Goal: Task Accomplishment & Management: Complete application form

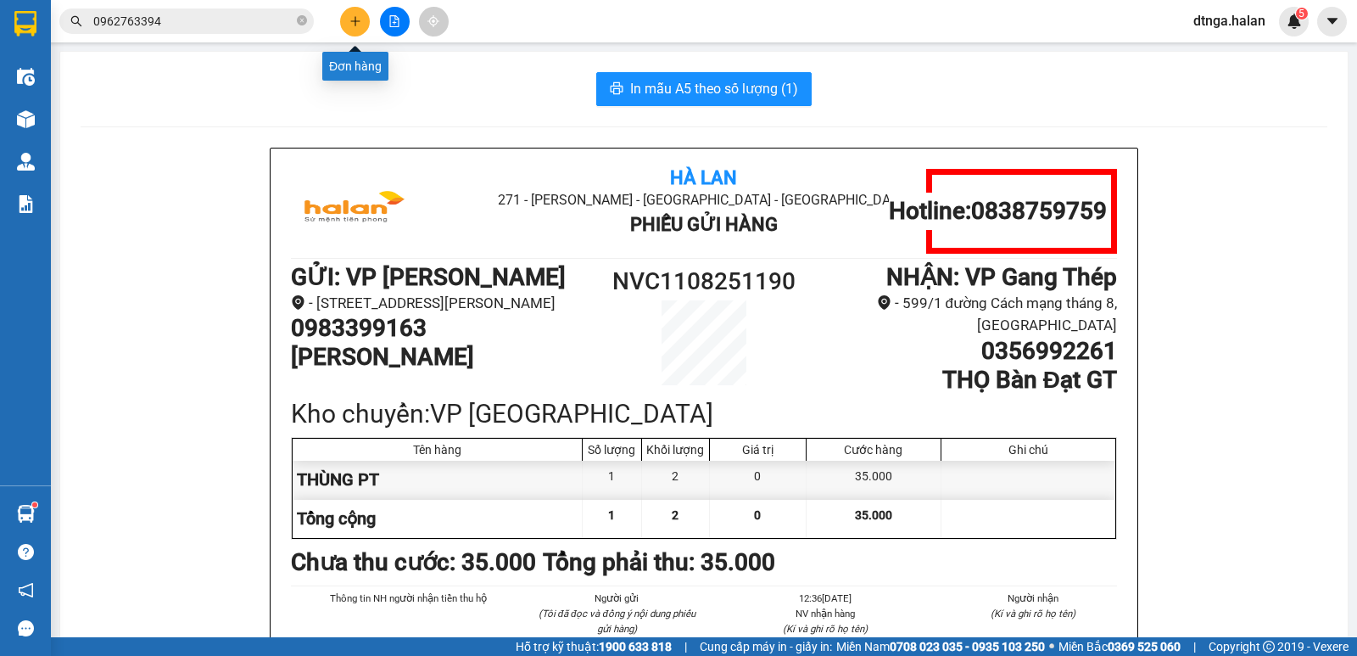
click at [356, 27] on button at bounding box center [355, 22] width 30 height 30
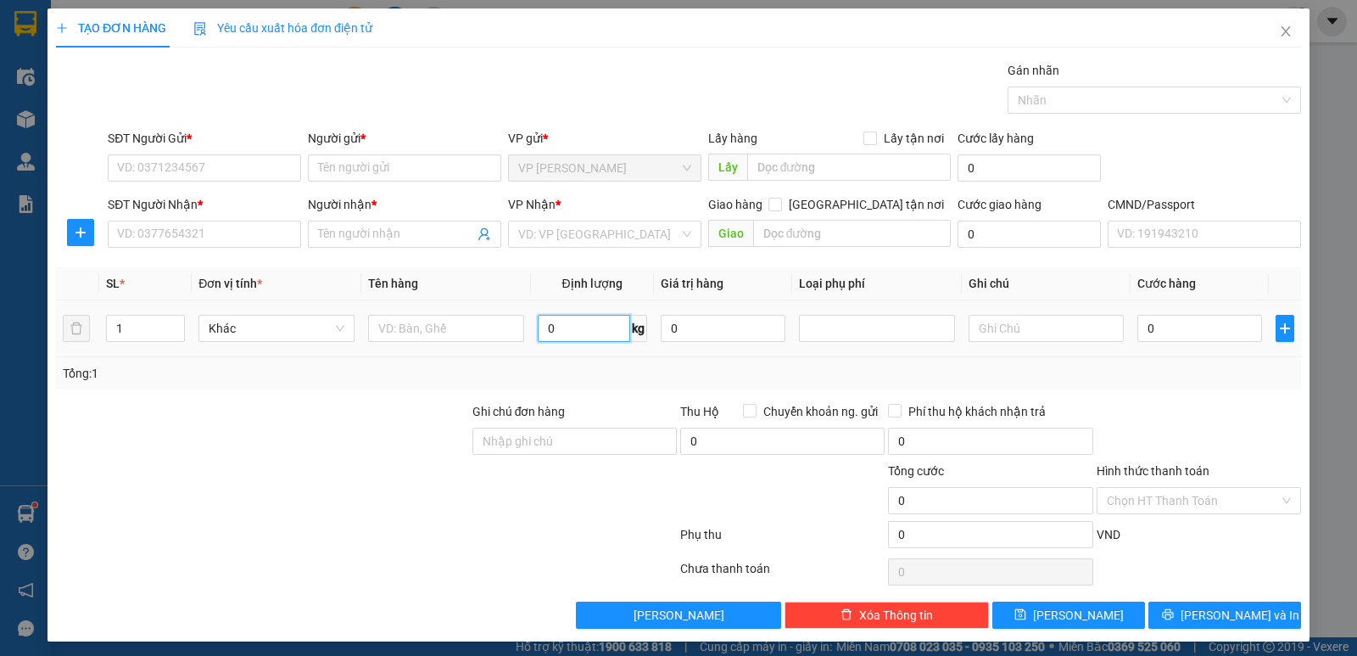
click at [579, 322] on input "0" at bounding box center [584, 328] width 92 height 27
type input "12"
click at [382, 328] on input "text" at bounding box center [446, 328] width 156 height 27
type input "BỌC THÙNG QUẢ"
click at [277, 171] on input "SĐT Người Gửi *" at bounding box center [204, 167] width 193 height 27
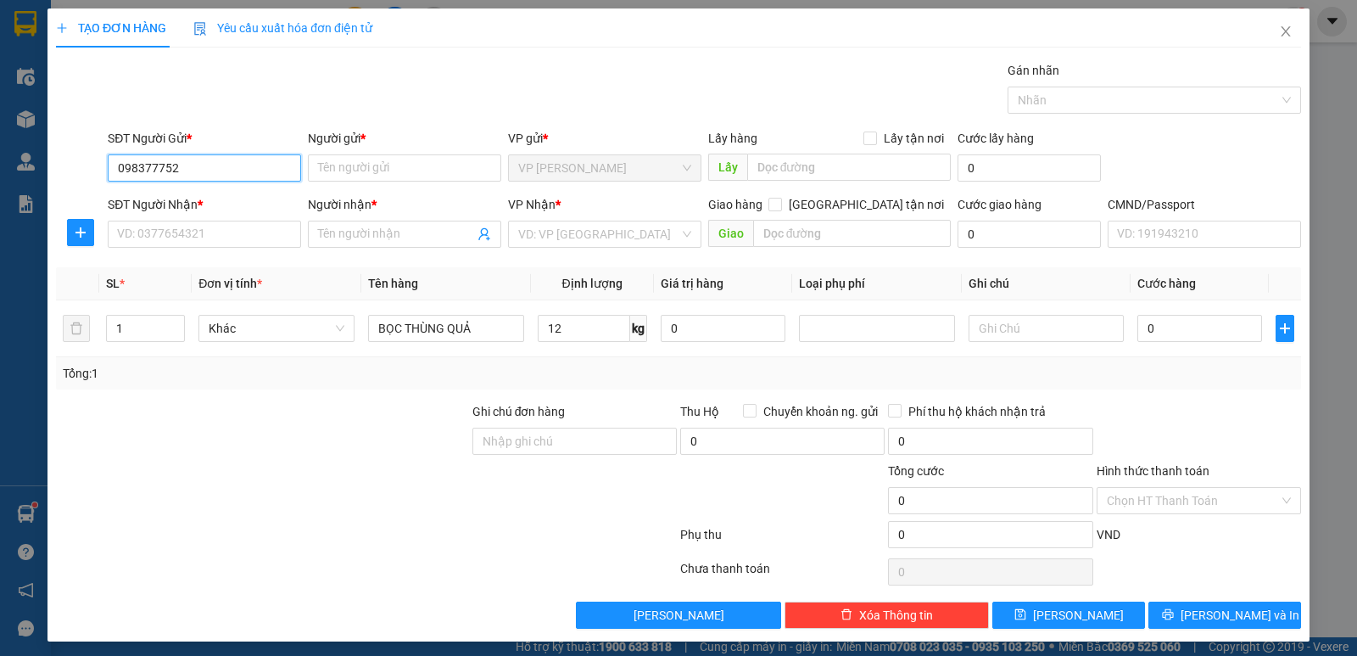
type input "0983777523"
click at [257, 207] on div "0983777523 - [PERSON_NAME]" at bounding box center [202, 202] width 171 height 19
type input "KHÁNH"
type input "0983777523"
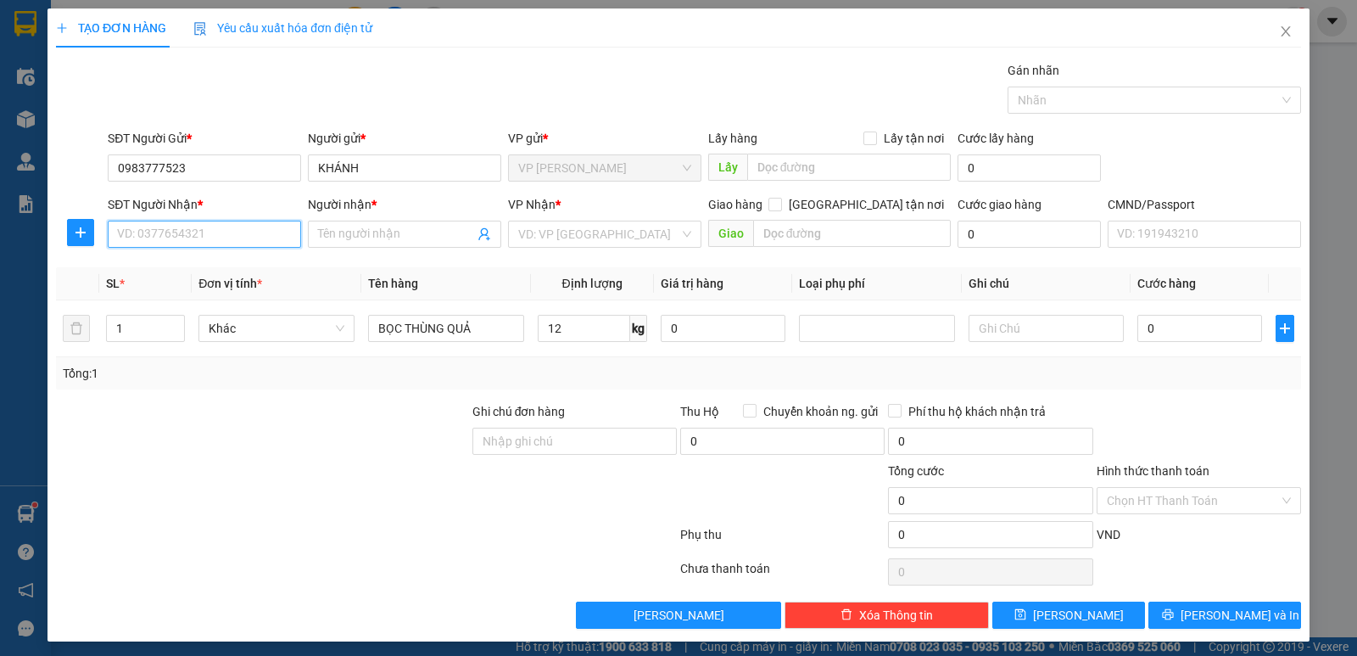
click at [255, 239] on input "SĐT Người Nhận *" at bounding box center [204, 234] width 193 height 27
type input "0976550116"
click at [227, 274] on div "0976550116 - CHỊ [PERSON_NAME]" at bounding box center [211, 268] width 189 height 19
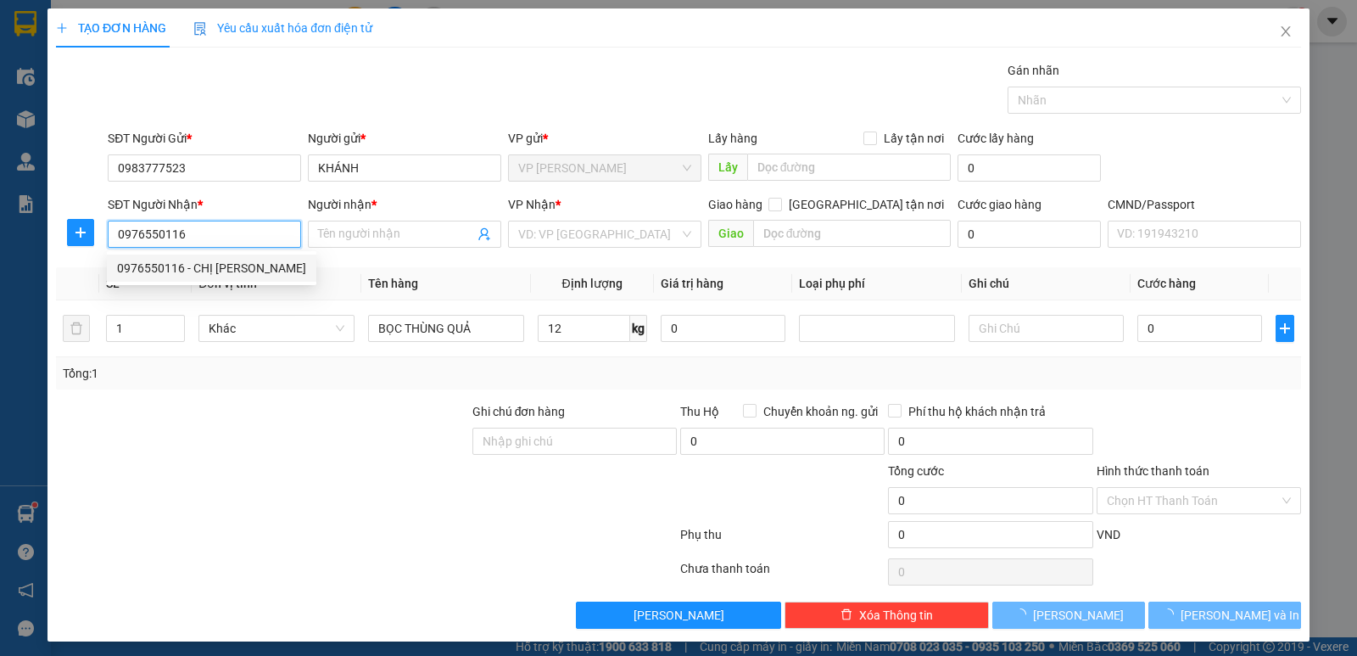
type input "CHỊ [PERSON_NAME]"
checkbox input "true"
type input "196 cmt 8"
type input "20.000"
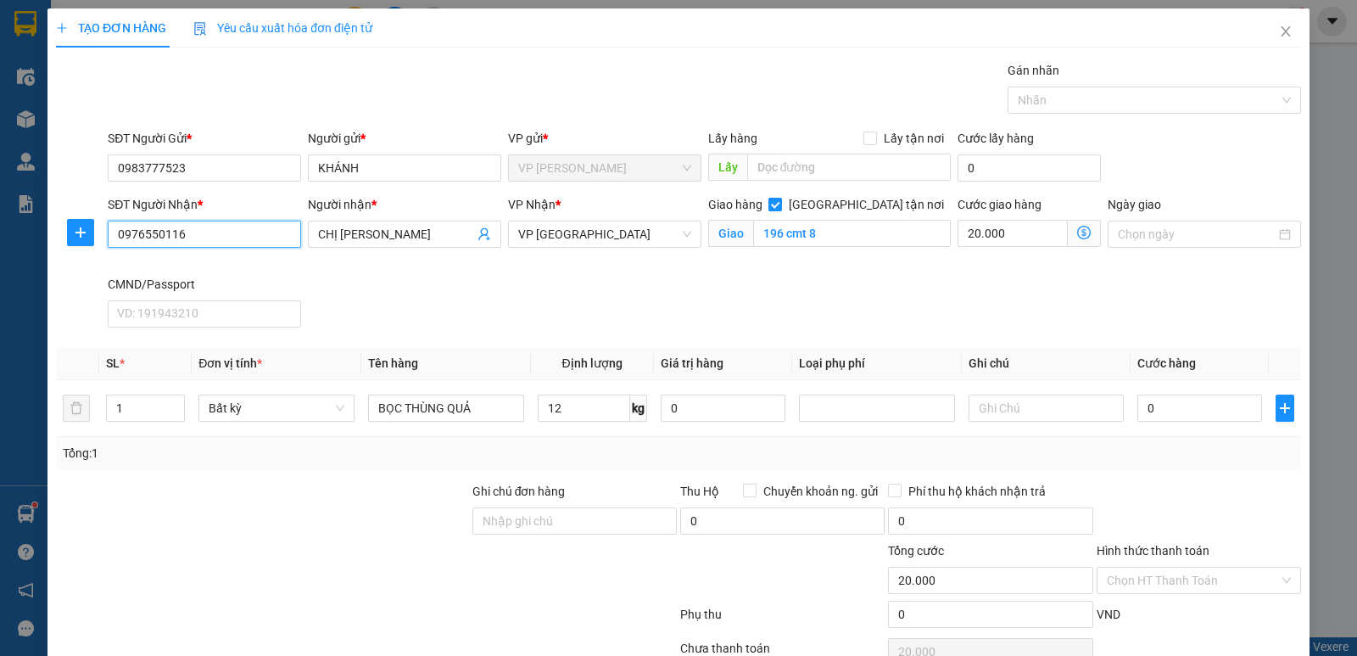
type input "0976550116"
click at [781, 207] on input "[GEOGRAPHIC_DATA] tận nơi" at bounding box center [775, 204] width 12 height 12
checkbox input "false"
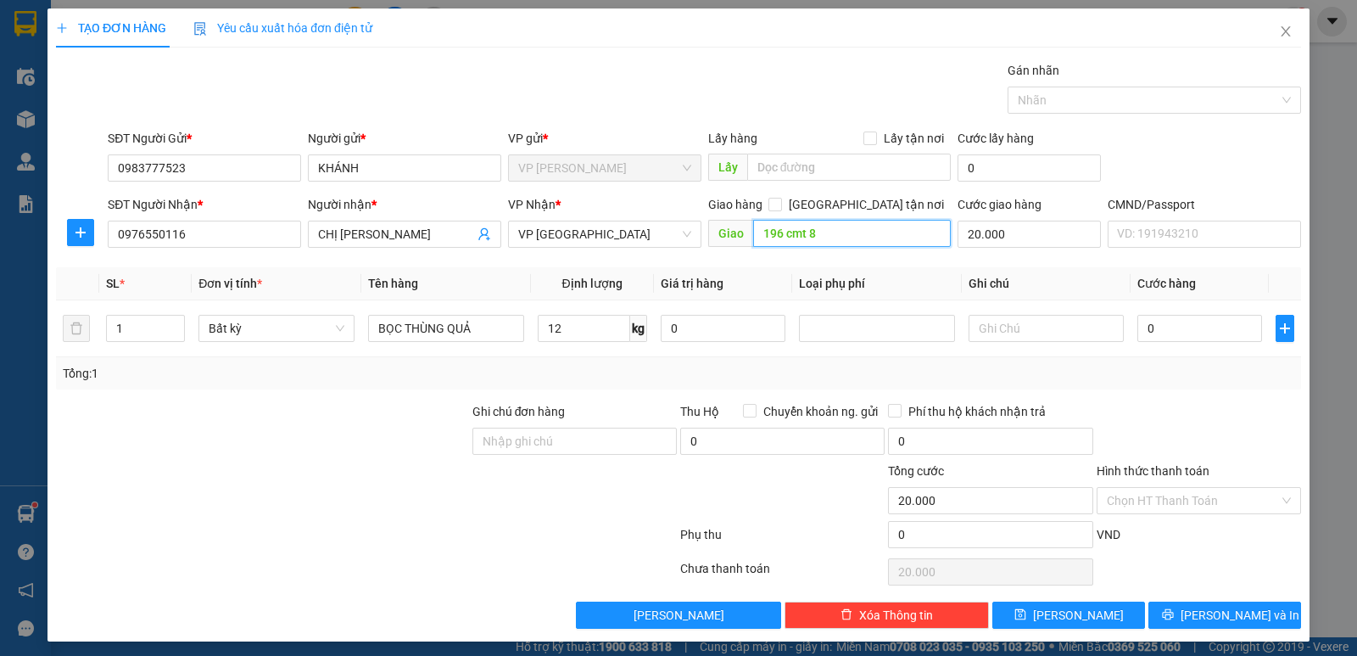
click at [854, 232] on input "196 cmt 8" at bounding box center [852, 233] width 199 height 27
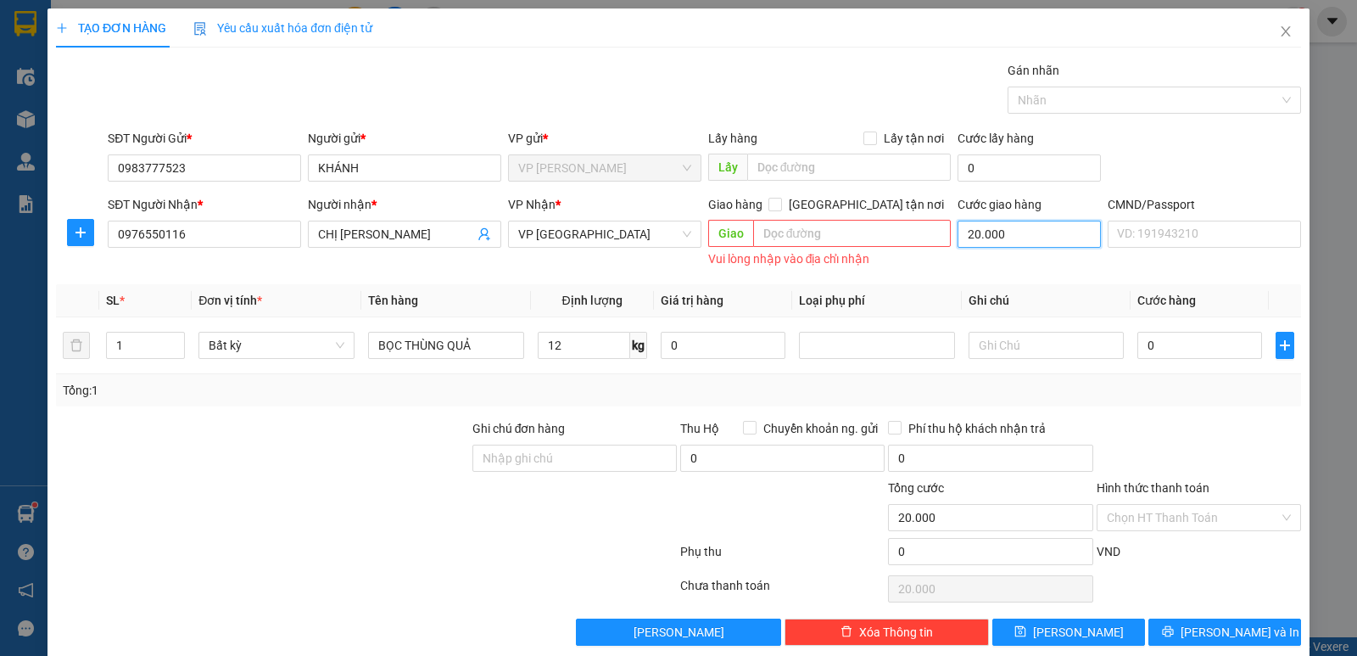
click at [974, 229] on input "20.000" at bounding box center [1029, 234] width 143 height 27
type input "0"
drag, startPoint x: 589, startPoint y: 349, endPoint x: 753, endPoint y: 344, distance: 164.6
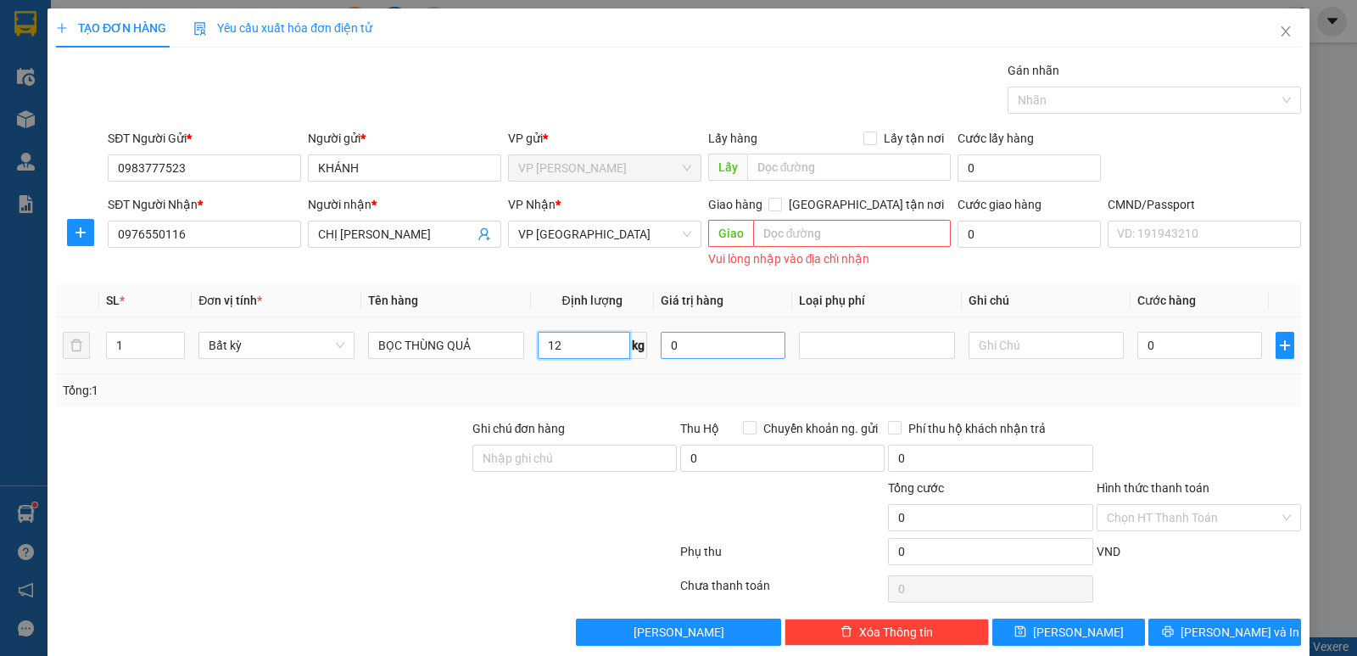
click at [590, 349] on input "12" at bounding box center [584, 345] width 92 height 27
click at [1160, 339] on input "0" at bounding box center [1200, 345] width 125 height 27
click at [1191, 405] on div "Tổng: 1" at bounding box center [678, 390] width 1245 height 32
type input "50.000"
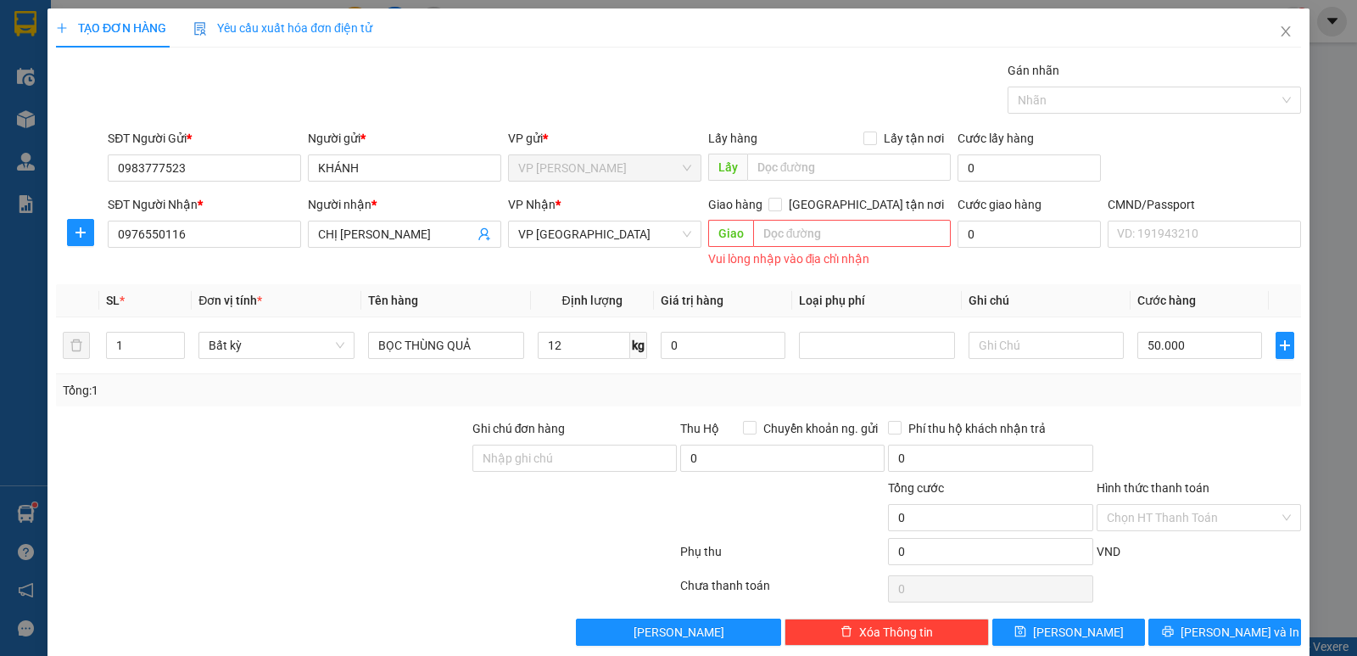
type input "50.000"
click at [1205, 633] on span "[PERSON_NAME] và In" at bounding box center [1240, 632] width 119 height 19
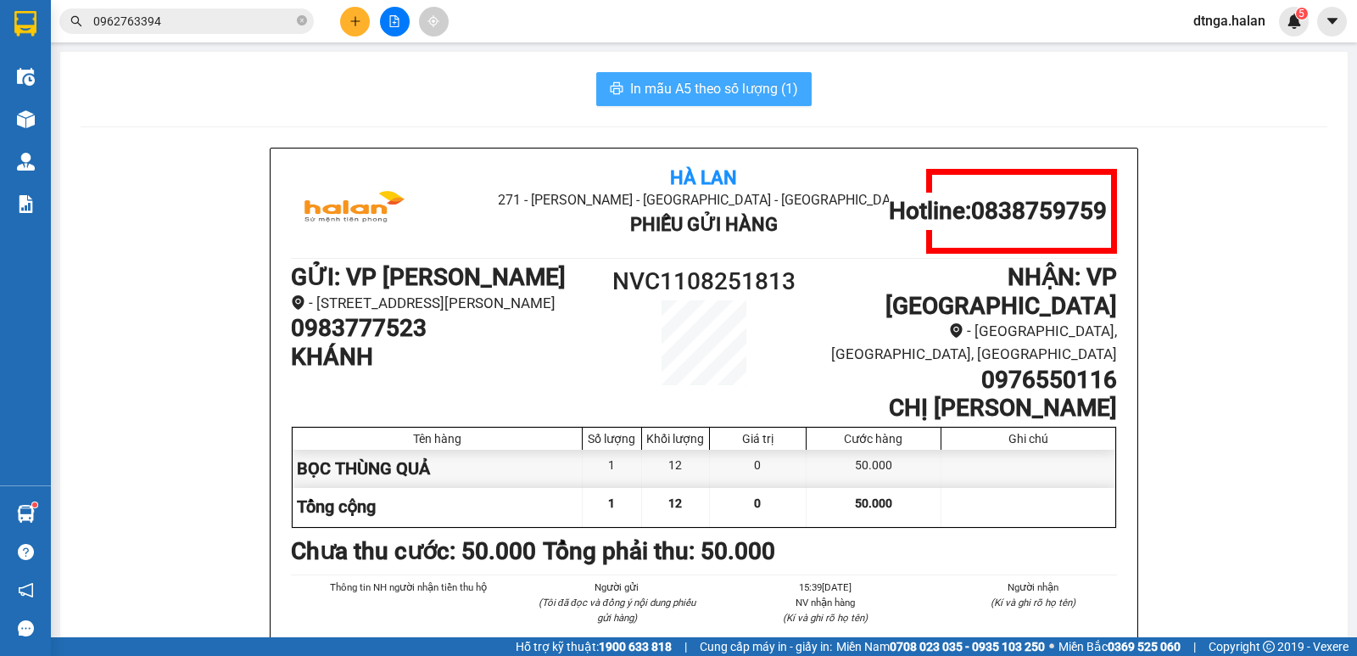
click at [720, 85] on span "In mẫu A5 theo số lượng (1)" at bounding box center [714, 88] width 168 height 21
click at [171, 10] on span "0962763394" at bounding box center [186, 20] width 255 height 25
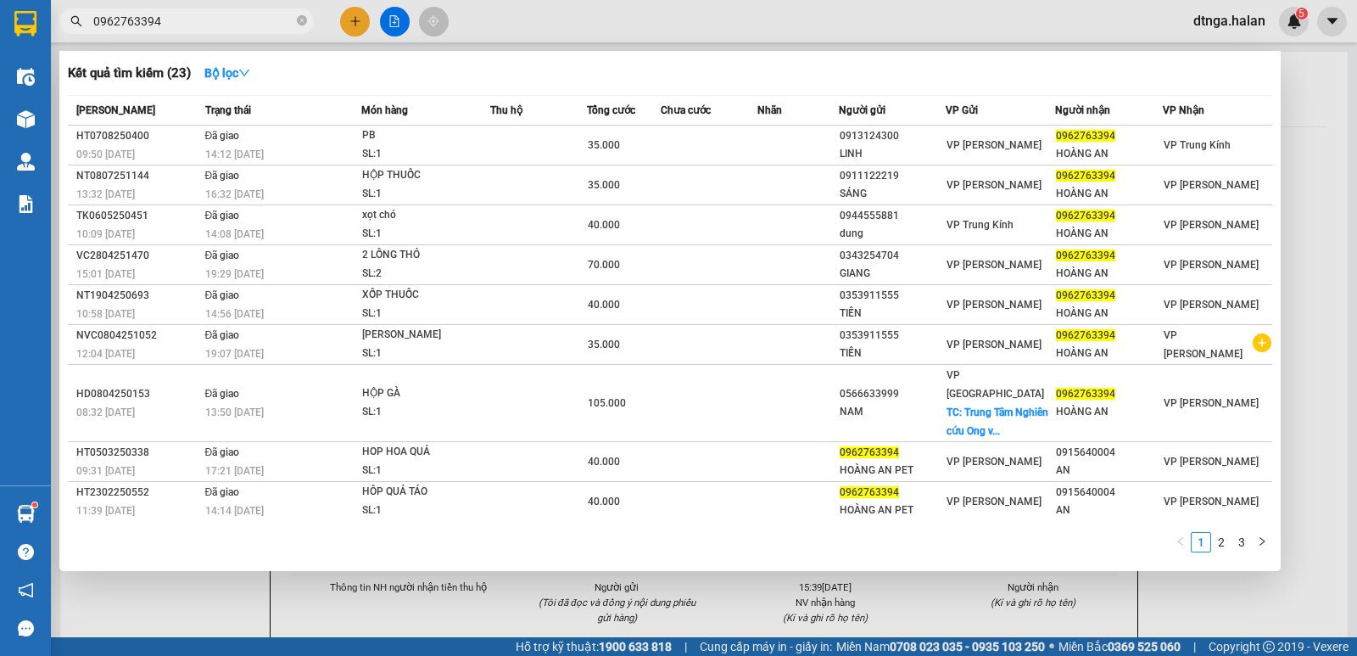
click at [171, 10] on span "0962763394" at bounding box center [186, 20] width 255 height 25
click at [172, 17] on input "0962763394" at bounding box center [193, 21] width 200 height 19
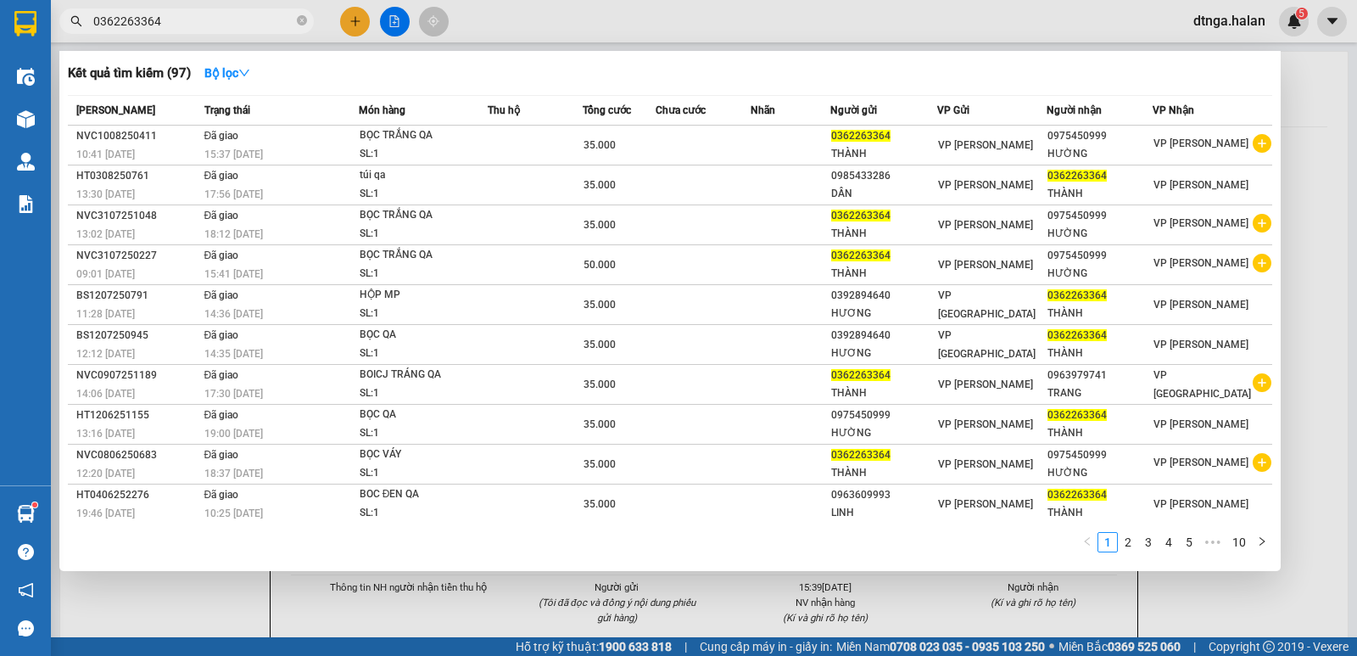
type input "0362263364"
click at [225, 596] on div at bounding box center [678, 328] width 1357 height 656
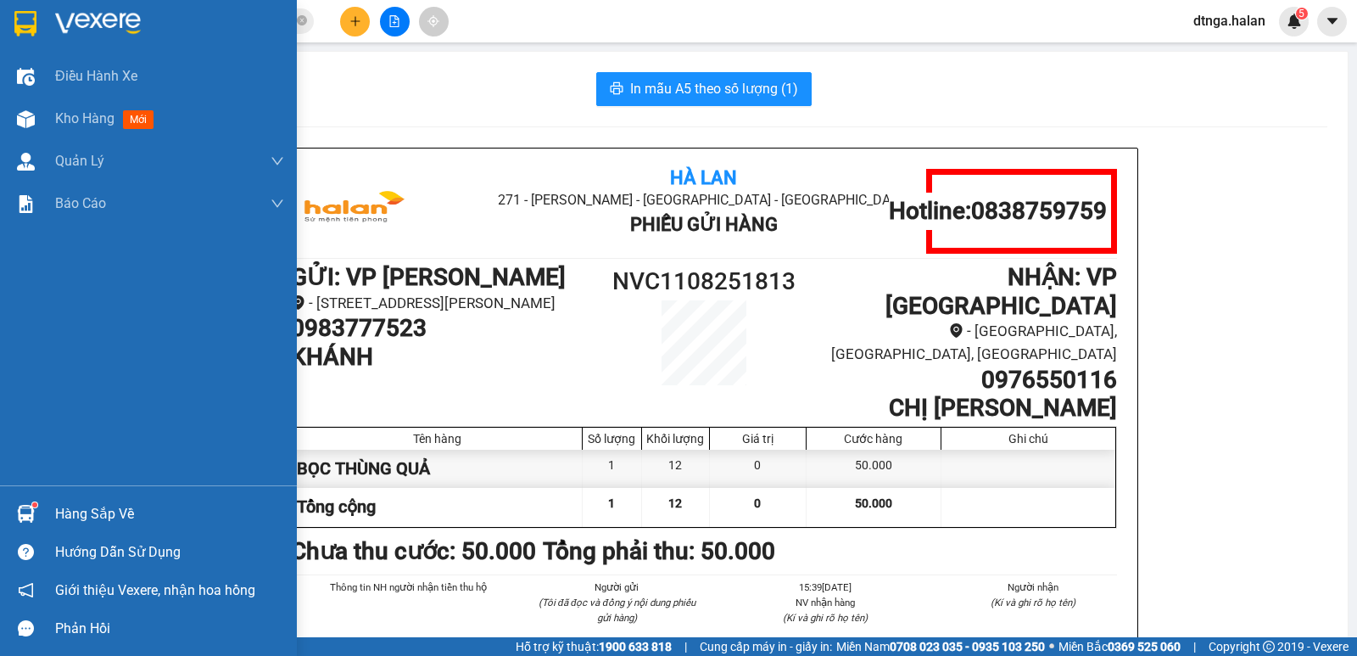
click at [87, 512] on div "Hàng sắp về" at bounding box center [169, 513] width 229 height 25
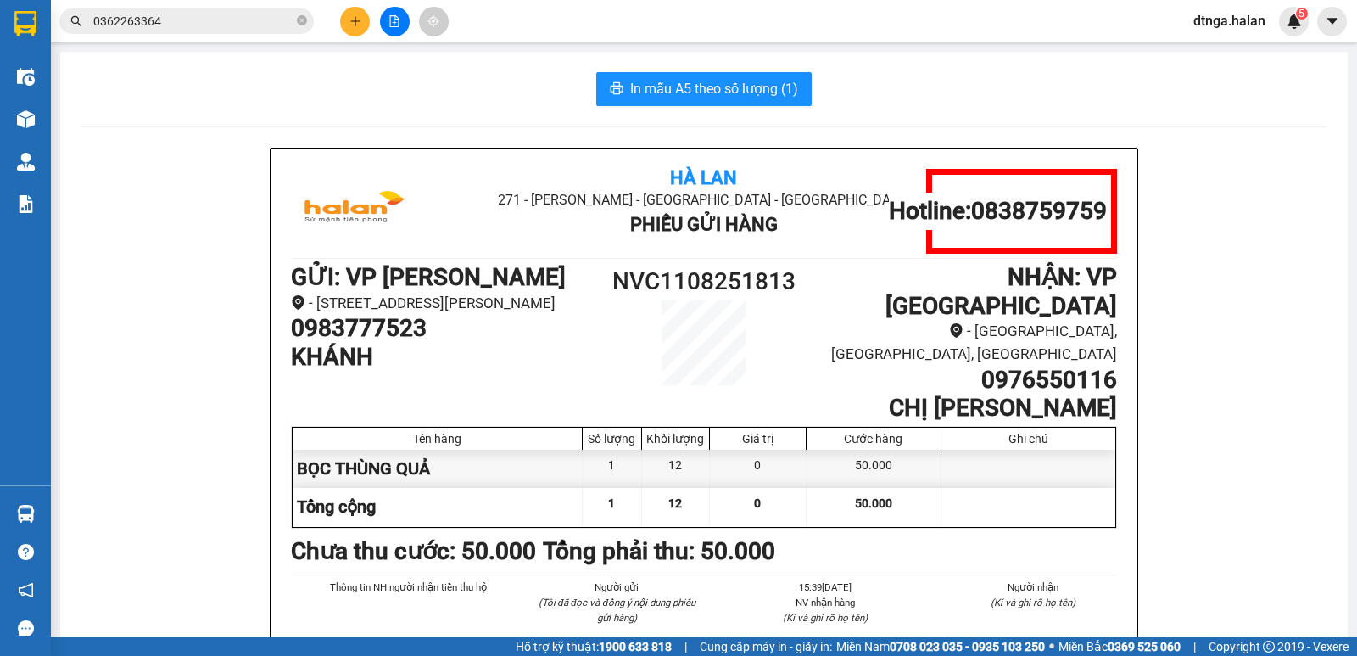
click at [146, 290] on section "Kết quả tìm kiếm ( 97 ) Bộ lọc Mã ĐH Trạng thái Món hàng Thu hộ Tổng cước Chưa …" at bounding box center [678, 328] width 1357 height 656
